Goal: Transaction & Acquisition: Purchase product/service

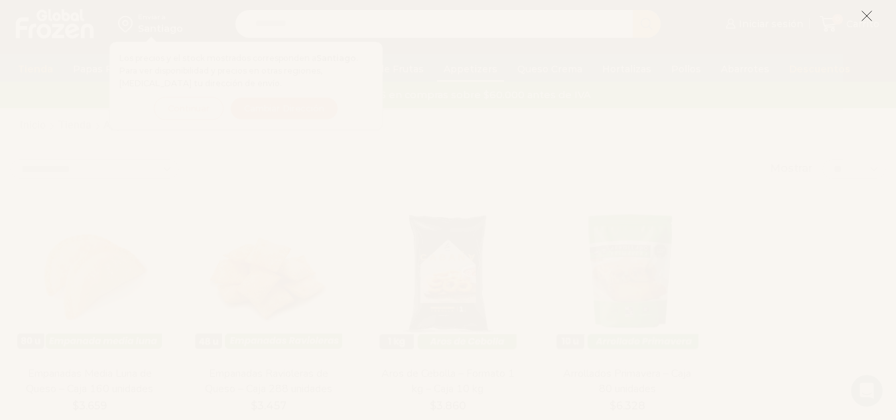
click at [867, 16] on icon at bounding box center [866, 16] width 12 height 12
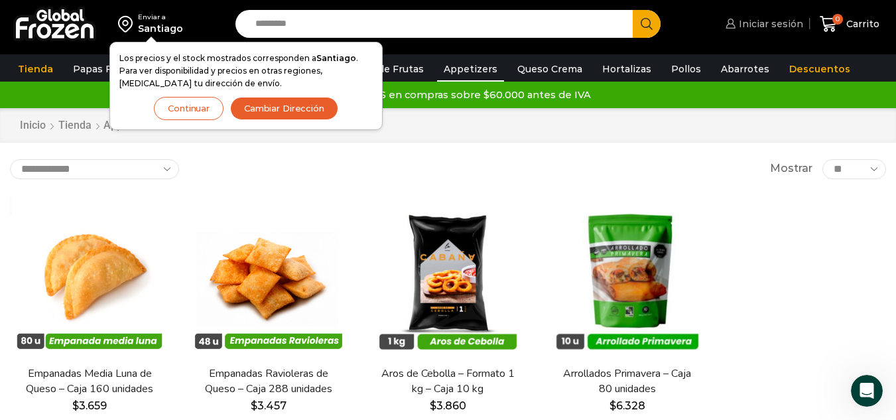
click at [778, 25] on span "Iniciar sesión" at bounding box center [769, 23] width 68 height 13
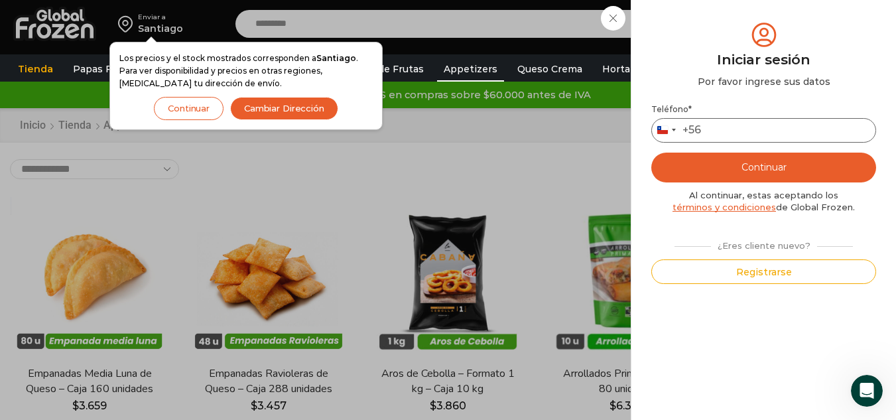
click at [728, 125] on input "Teléfono *" at bounding box center [763, 130] width 225 height 25
type input "*********"
click at [762, 167] on button "Continuar" at bounding box center [763, 167] width 225 height 30
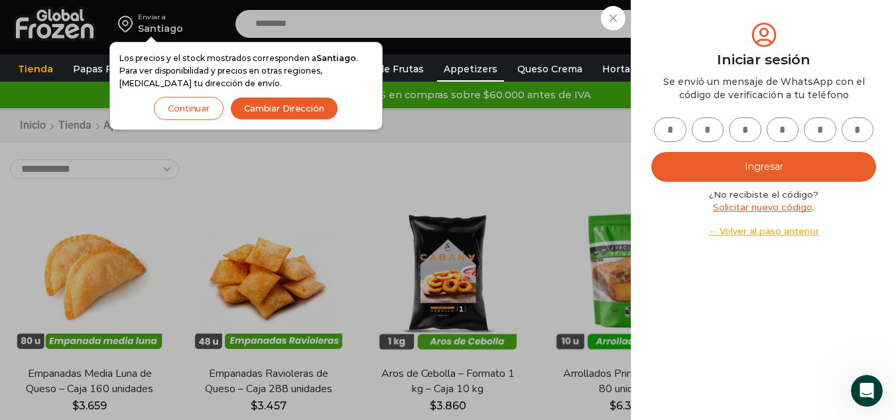
click at [659, 126] on input "text" at bounding box center [670, 129] width 32 height 25
type input "*"
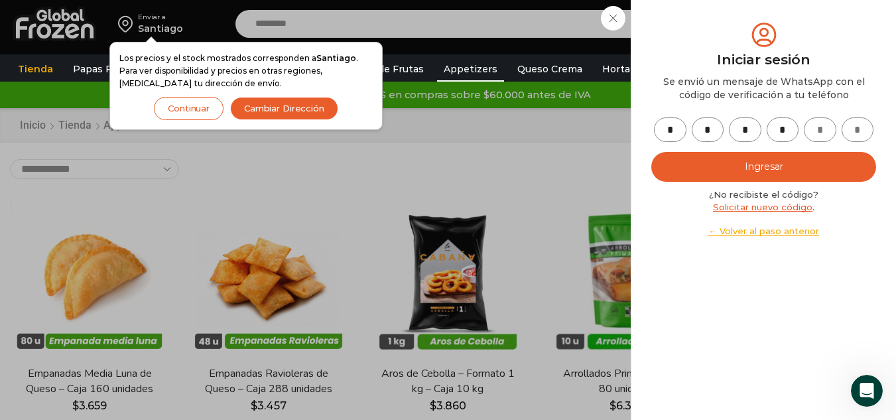
type input "*"
click at [779, 176] on button "Ingresar" at bounding box center [763, 167] width 225 height 30
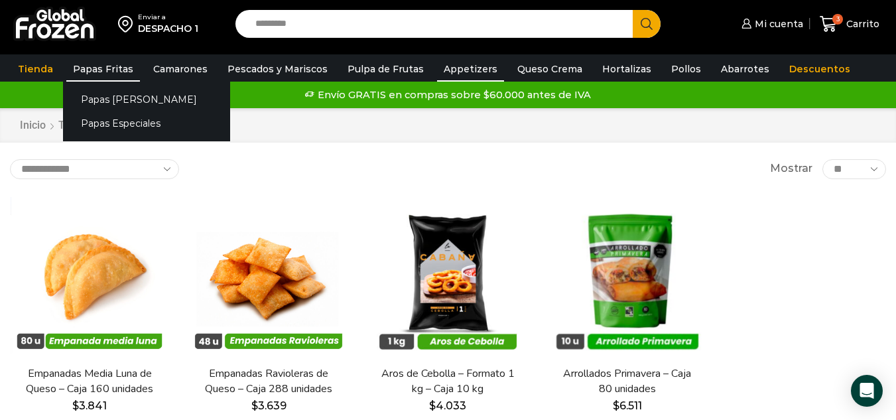
click at [86, 66] on link "Papas Fritas" at bounding box center [103, 68] width 74 height 25
click at [91, 95] on link "Papas [PERSON_NAME]" at bounding box center [146, 99] width 167 height 25
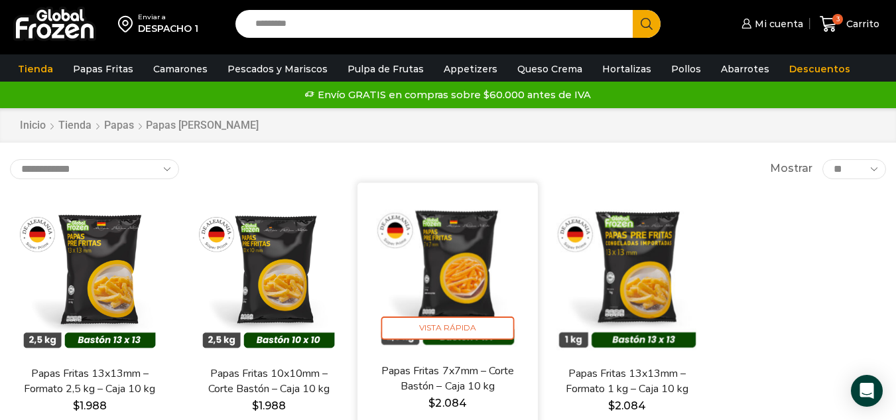
scroll to position [66, 0]
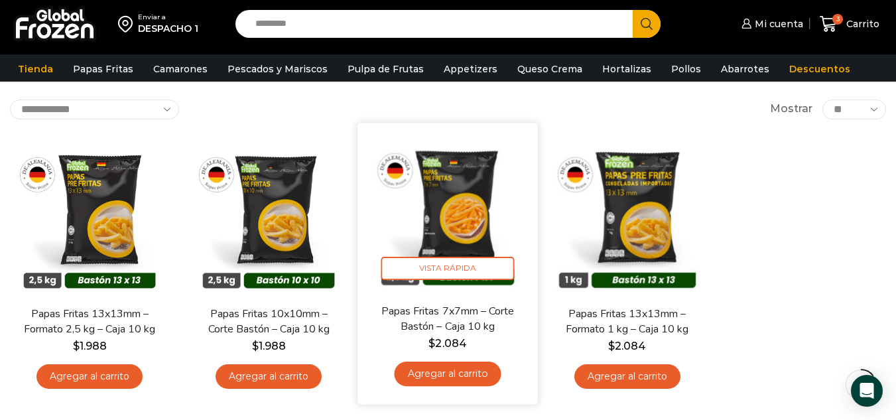
click at [459, 381] on link "Agregar al carrito" at bounding box center [447, 373] width 107 height 25
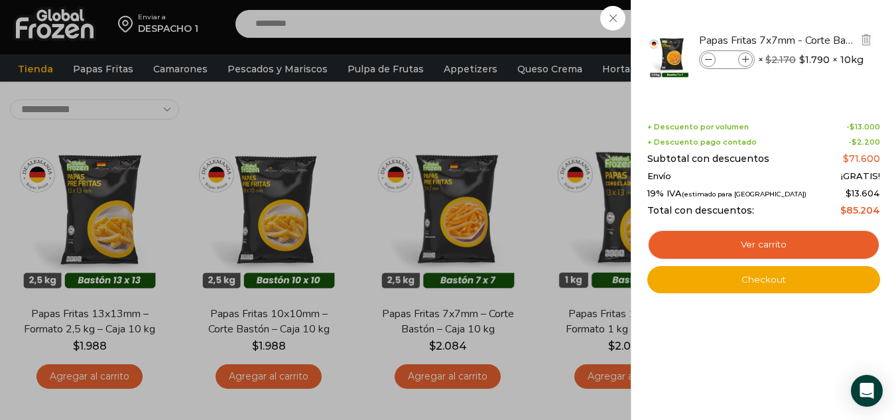
click at [746, 58] on icon at bounding box center [745, 59] width 7 height 7
type input "*"
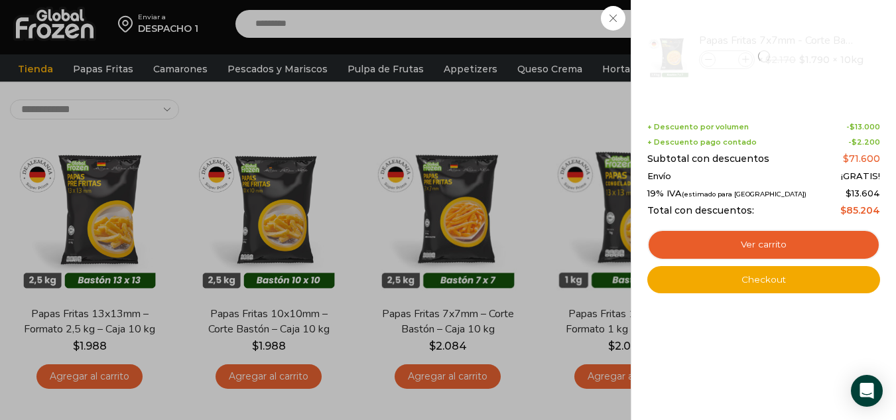
click at [816, 40] on div "4 Carrito 4 4 Shopping Cart *" at bounding box center [849, 24] width 66 height 31
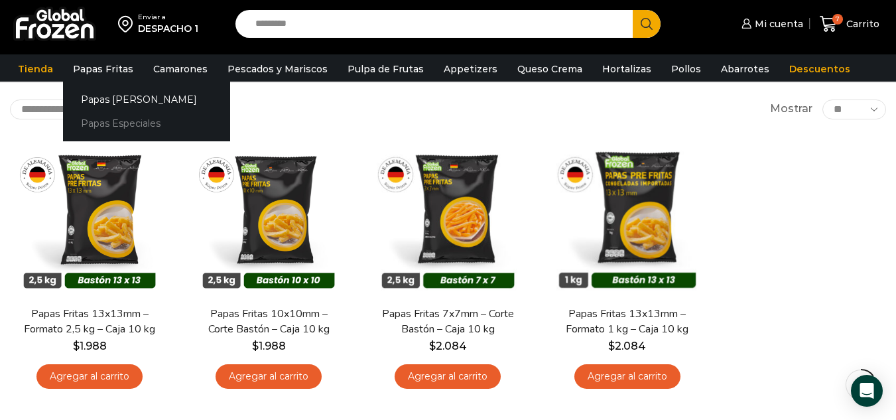
click at [101, 119] on link "Papas Especiales" at bounding box center [146, 123] width 167 height 25
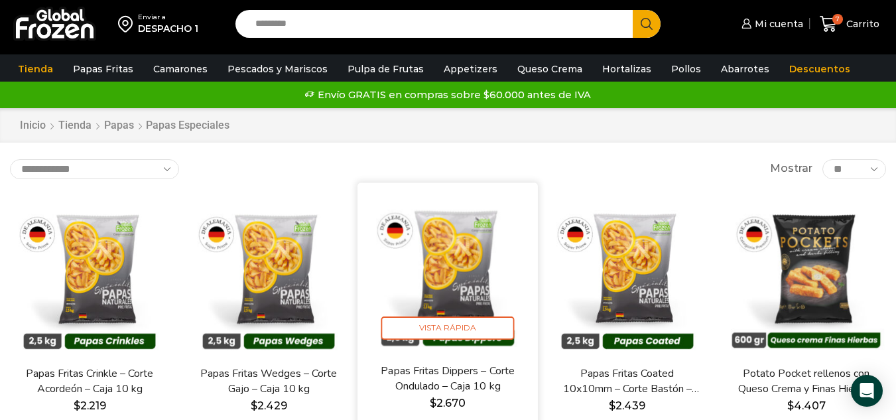
scroll to position [133, 0]
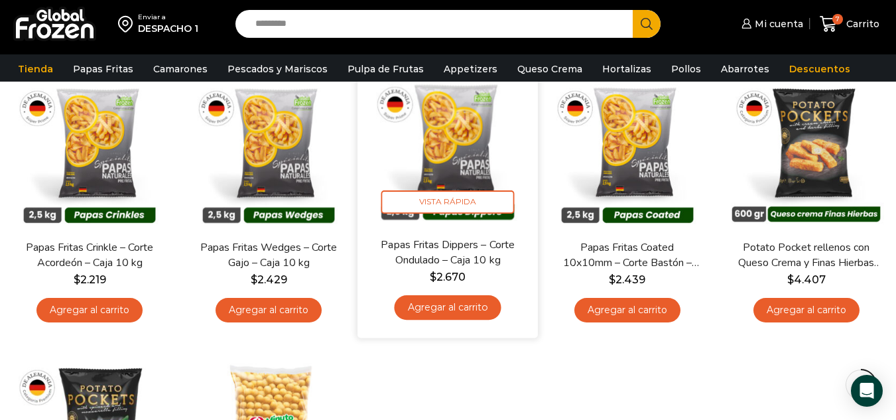
click at [451, 311] on link "Agregar al carrito" at bounding box center [447, 307] width 107 height 25
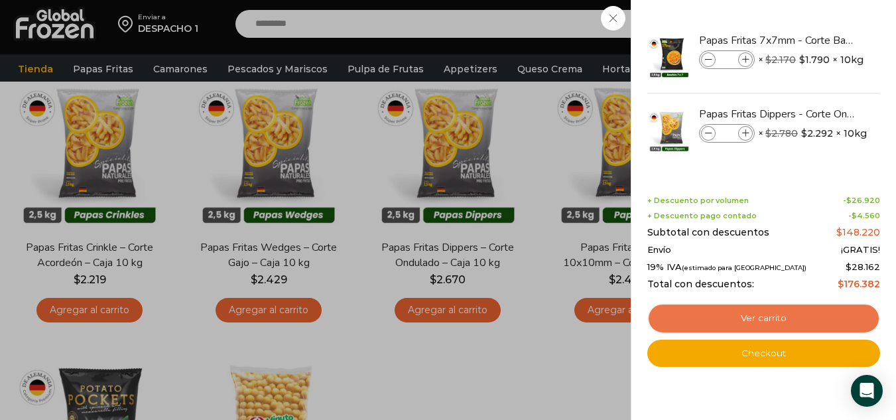
click at [765, 317] on link "Ver carrito" at bounding box center [763, 318] width 233 height 30
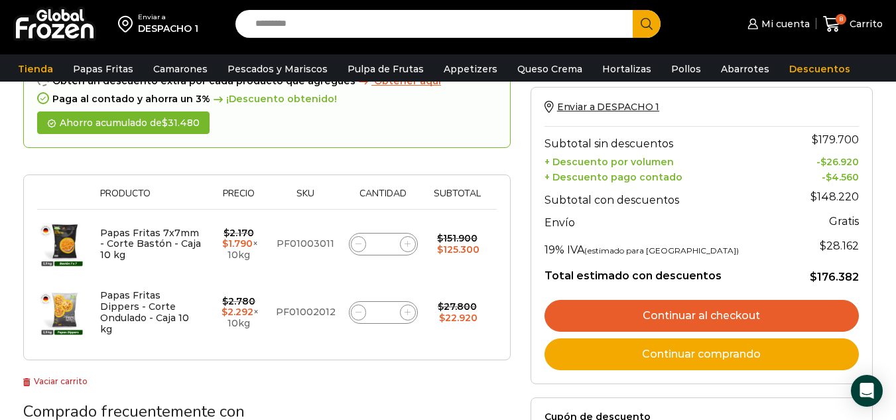
click at [349, 240] on div "Papas Fritas 7x7mm - Corte Bastón - Caja 10 kg cantidad *" at bounding box center [383, 244] width 69 height 23
click at [355, 245] on icon at bounding box center [358, 244] width 6 height 6
type input "*"
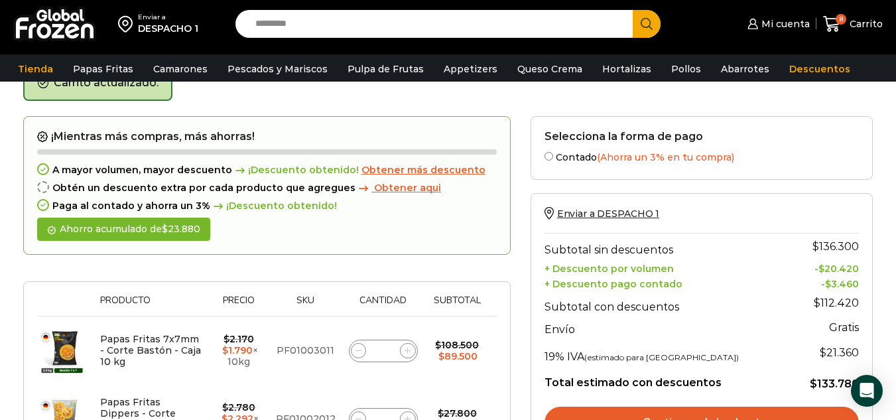
scroll to position [141, 0]
